Goal: Find contact information: Find contact information

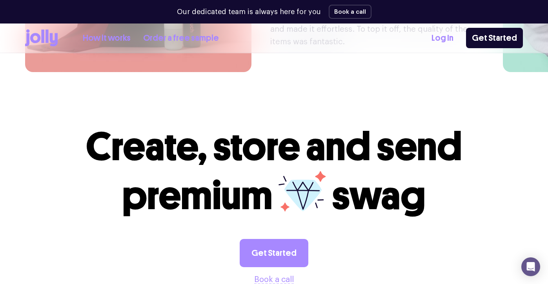
scroll to position [2174, 0]
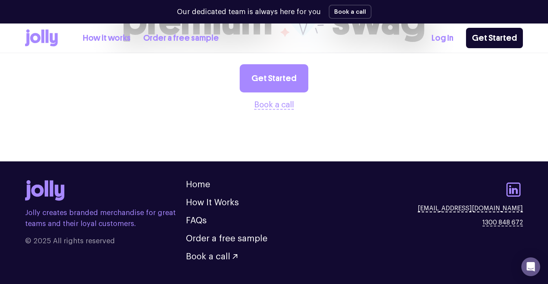
click at [473, 204] on link "[EMAIL_ADDRESS][DOMAIN_NAME]" at bounding box center [470, 208] width 105 height 9
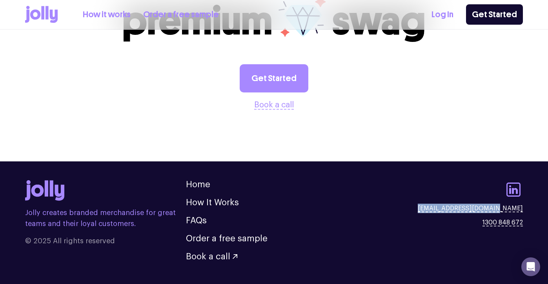
drag, startPoint x: 446, startPoint y: 188, endPoint x: 531, endPoint y: 185, distance: 85.1
click at [531, 185] on footer "Jolly creates branded merchandise for great teams and their loyal customers. © …" at bounding box center [274, 227] width 548 height 131
copy link "[EMAIL_ADDRESS][DOMAIN_NAME]"
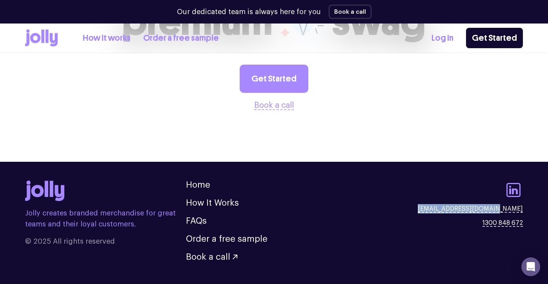
scroll to position [2174, 0]
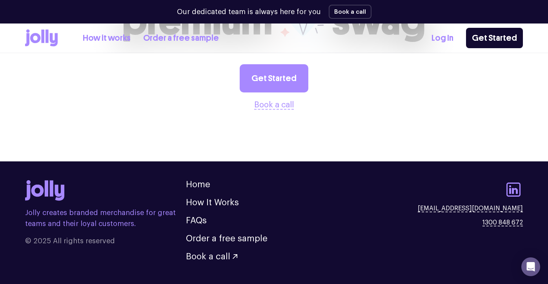
click at [305, 180] on div "Jolly creates branded merchandise for great teams and their loyal customers. © …" at bounding box center [274, 220] width 498 height 81
drag, startPoint x: 300, startPoint y: 4, endPoint x: 252, endPoint y: 2, distance: 47.9
click at [280, 4] on div "Our dedicated team is always here for you Book a call" at bounding box center [274, 12] width 498 height 24
drag, startPoint x: 436, startPoint y: 186, endPoint x: 529, endPoint y: 191, distance: 92.6
click at [529, 191] on footer "Jolly creates branded merchandise for great teams and their loyal customers. © …" at bounding box center [274, 227] width 548 height 131
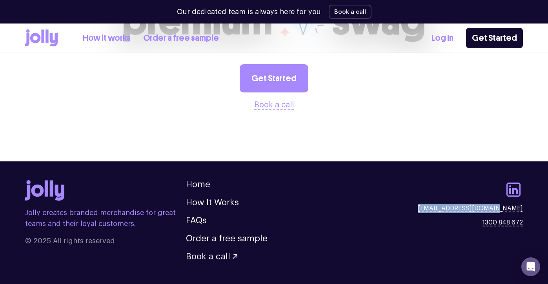
copy link "[EMAIL_ADDRESS][DOMAIN_NAME]"
